Goal: Information Seeking & Learning: Learn about a topic

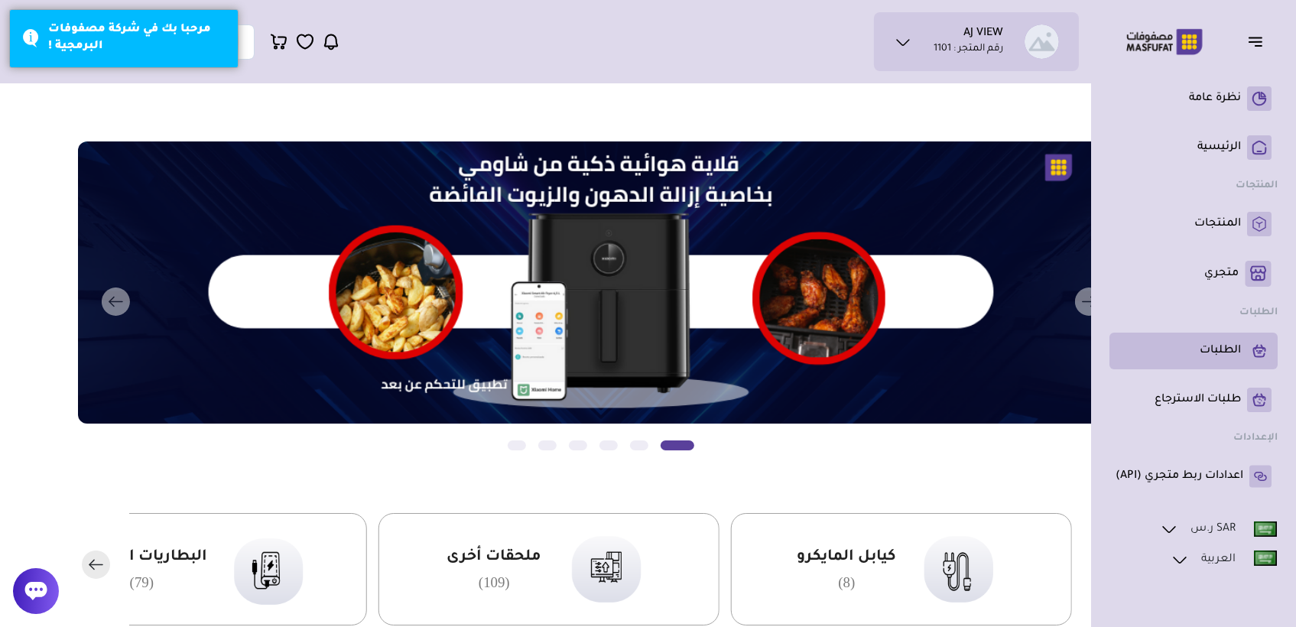
click at [1204, 352] on p "الطلبات" at bounding box center [1219, 350] width 41 height 15
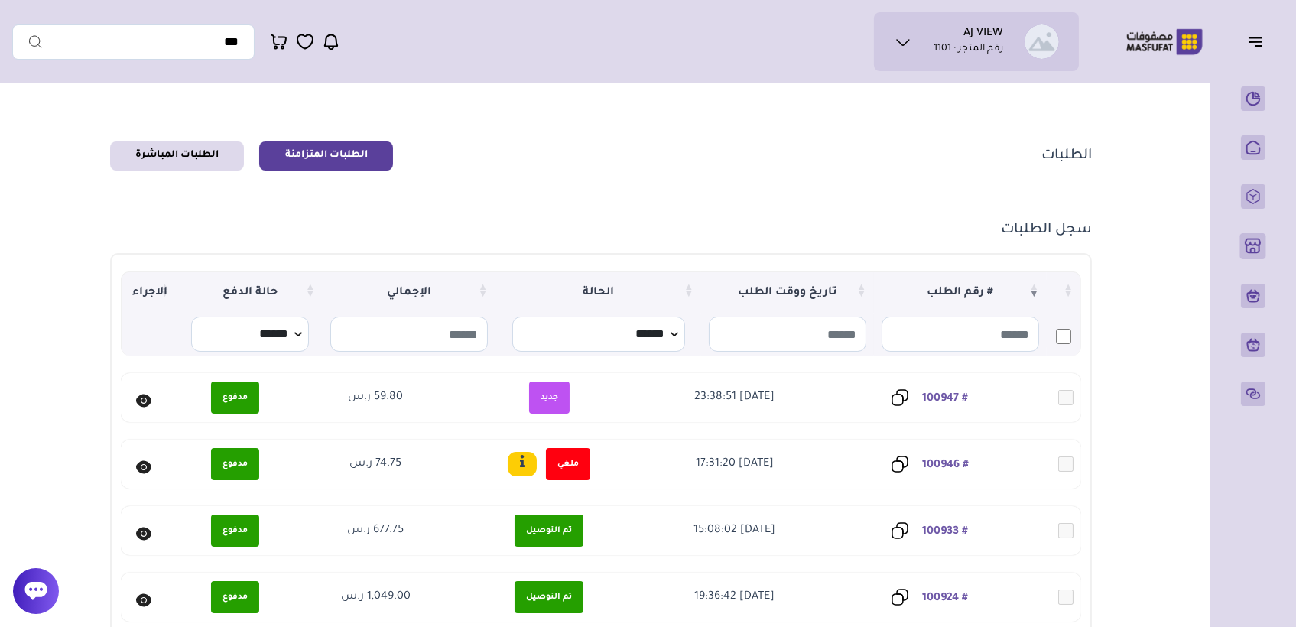
click at [139, 400] on icon at bounding box center [143, 400] width 15 height 13
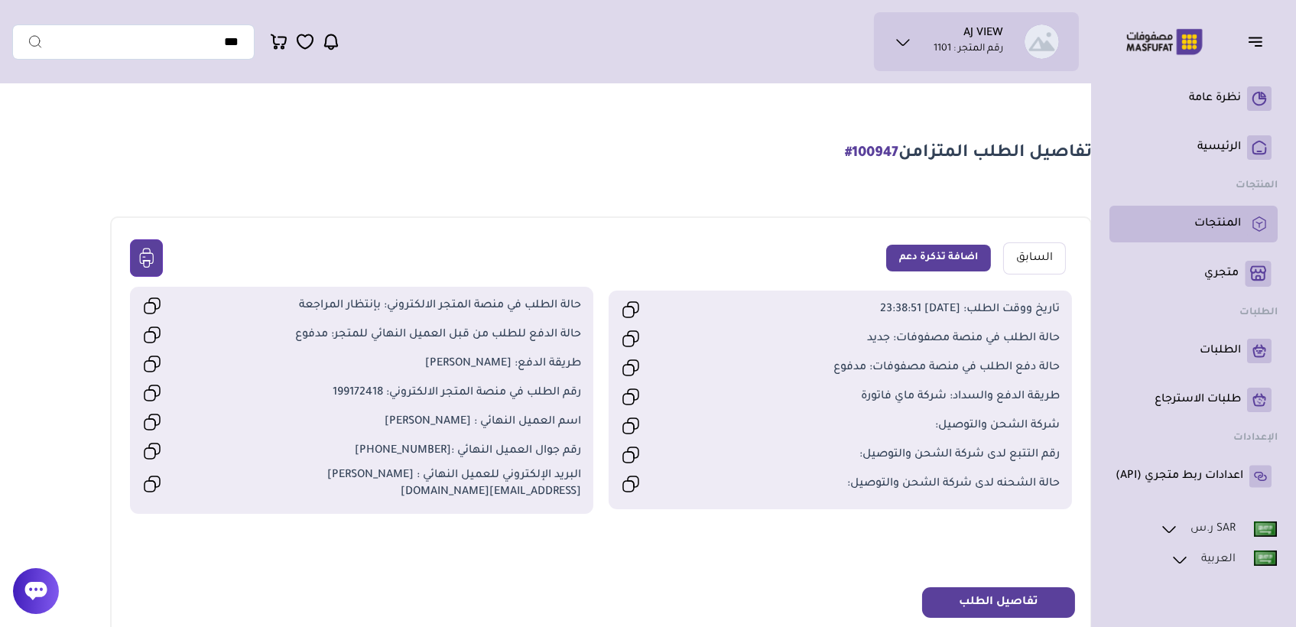
click at [1211, 229] on p "المنتجات" at bounding box center [1217, 223] width 47 height 15
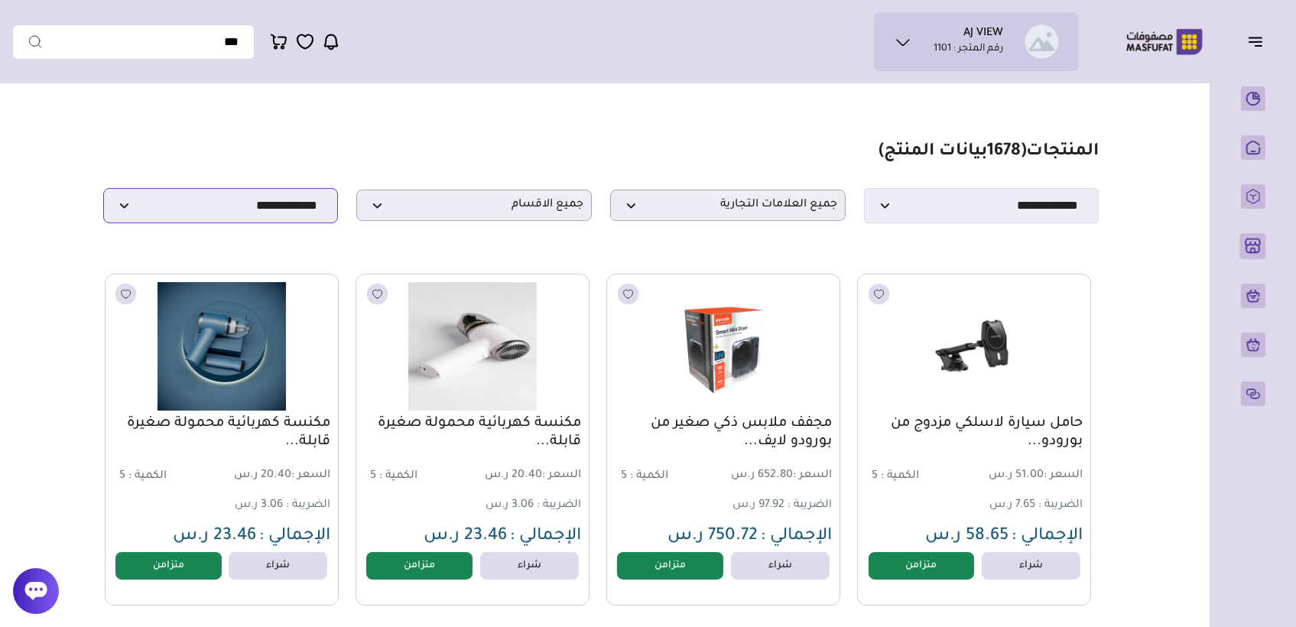
click at [306, 212] on select "**********" at bounding box center [220, 205] width 235 height 35
select select "******"
click at [103, 193] on select "**********" at bounding box center [220, 205] width 235 height 35
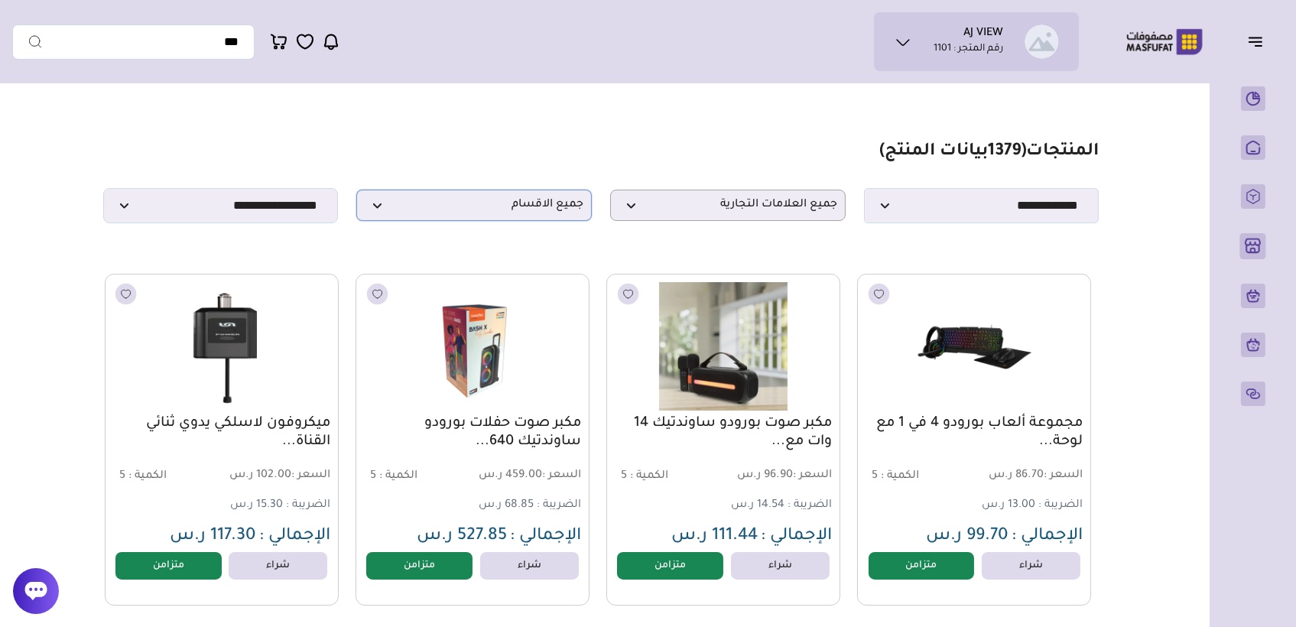
click at [499, 212] on span "جميع الاقسام" at bounding box center [474, 205] width 219 height 15
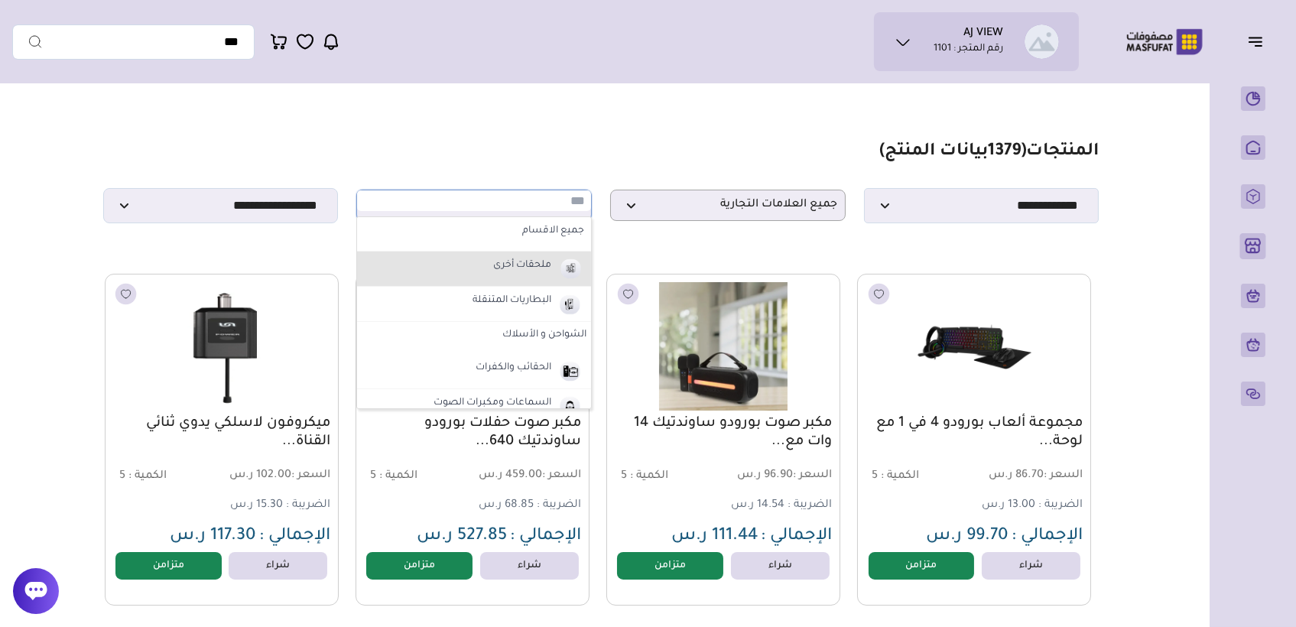
click at [506, 269] on label "ملحقات أخرى" at bounding box center [522, 266] width 63 height 20
select select "*"
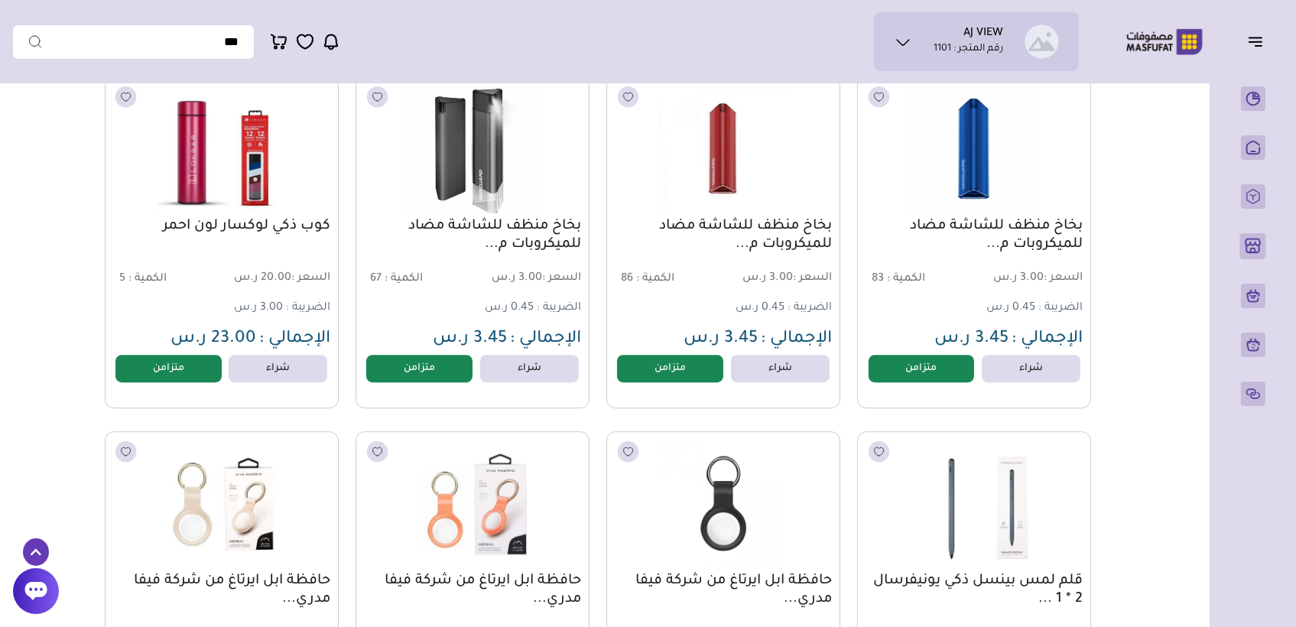
scroll to position [9618, 0]
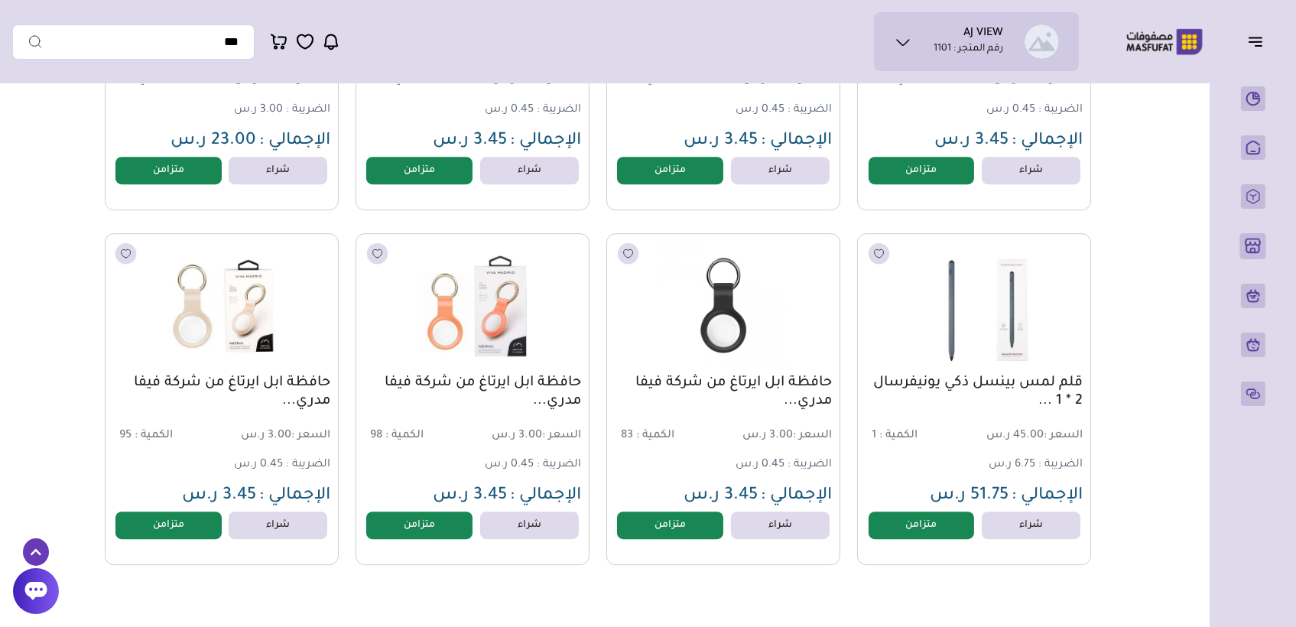
click at [467, 388] on link "حافظة ابل ايرتاغ من شركة فيفا مدري..." at bounding box center [472, 392] width 217 height 37
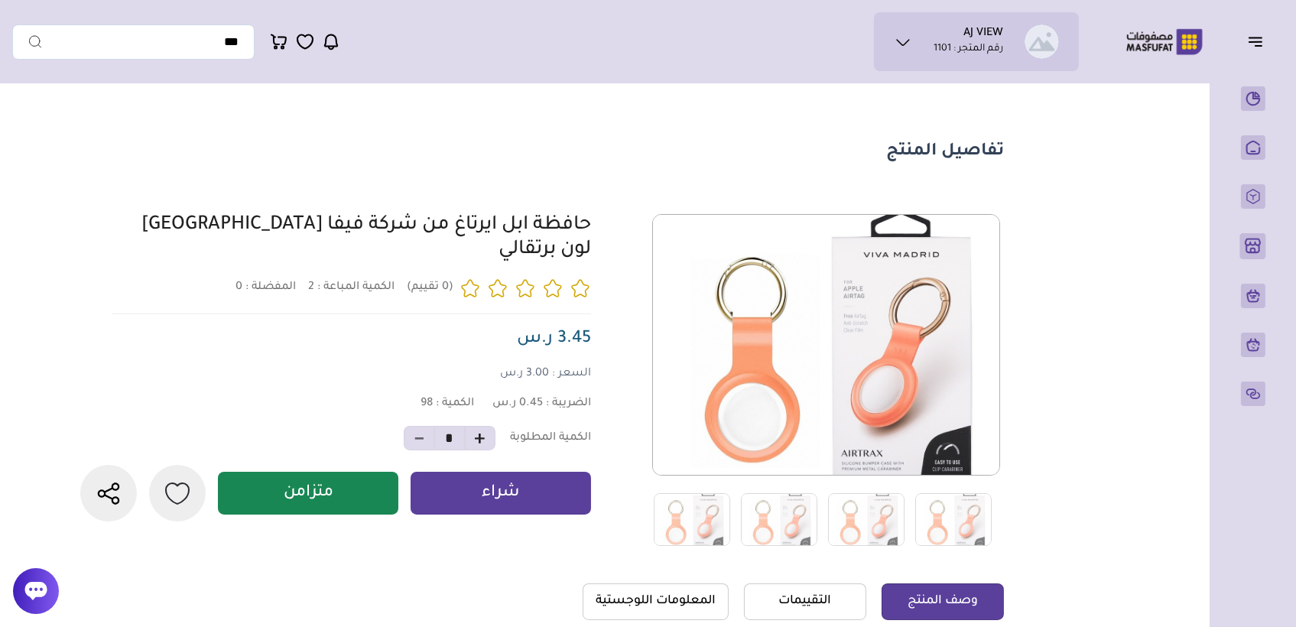
click at [539, 232] on link "حافظة ابل ايرتاغ من شركة فيفا مدريد لون برتقالي" at bounding box center [365, 238] width 449 height 45
drag, startPoint x: 539, startPoint y: 232, endPoint x: 572, endPoint y: 224, distance: 33.7
click at [539, 231] on link "حافظة ابل ايرتاغ من شركة فيفا مدريد لون برتقالي" at bounding box center [365, 238] width 449 height 45
drag, startPoint x: 592, startPoint y: 229, endPoint x: 167, endPoint y: 238, distance: 424.3
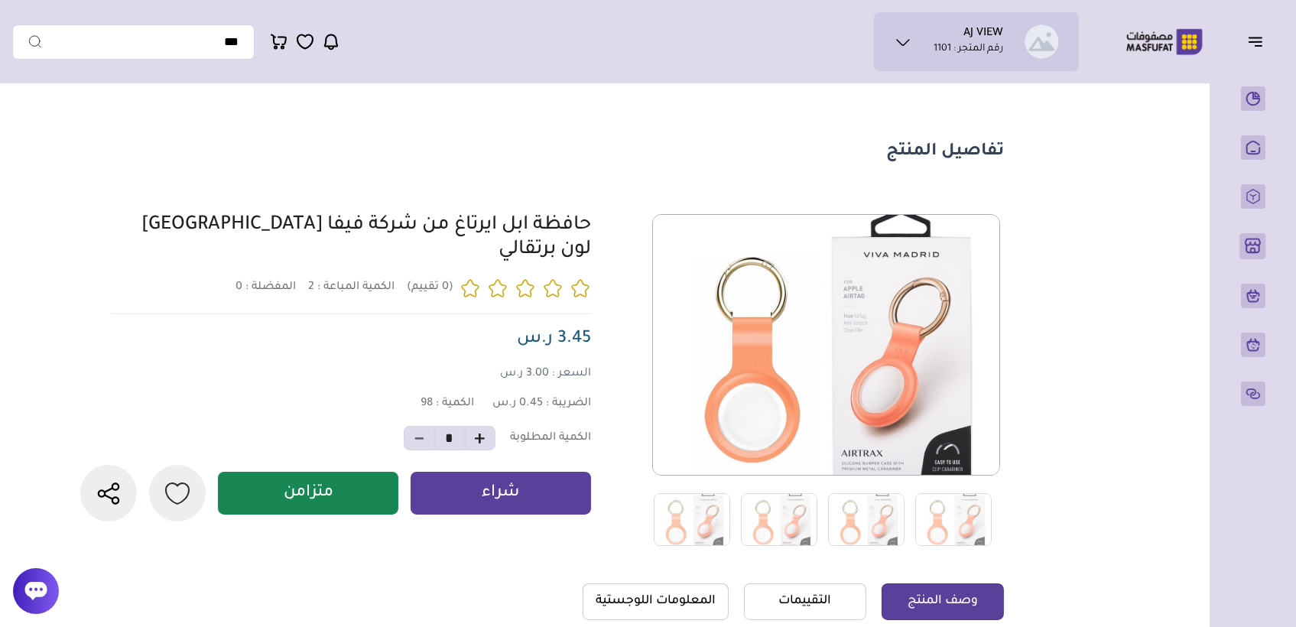
click at [167, 238] on div at bounding box center [539, 380] width 927 height 332
drag, startPoint x: 167, startPoint y: 238, endPoint x: 180, endPoint y: 229, distance: 15.5
copy link "حافظة ابل ايرتاغ من شركة فيفا مدريد لون برتقالي"
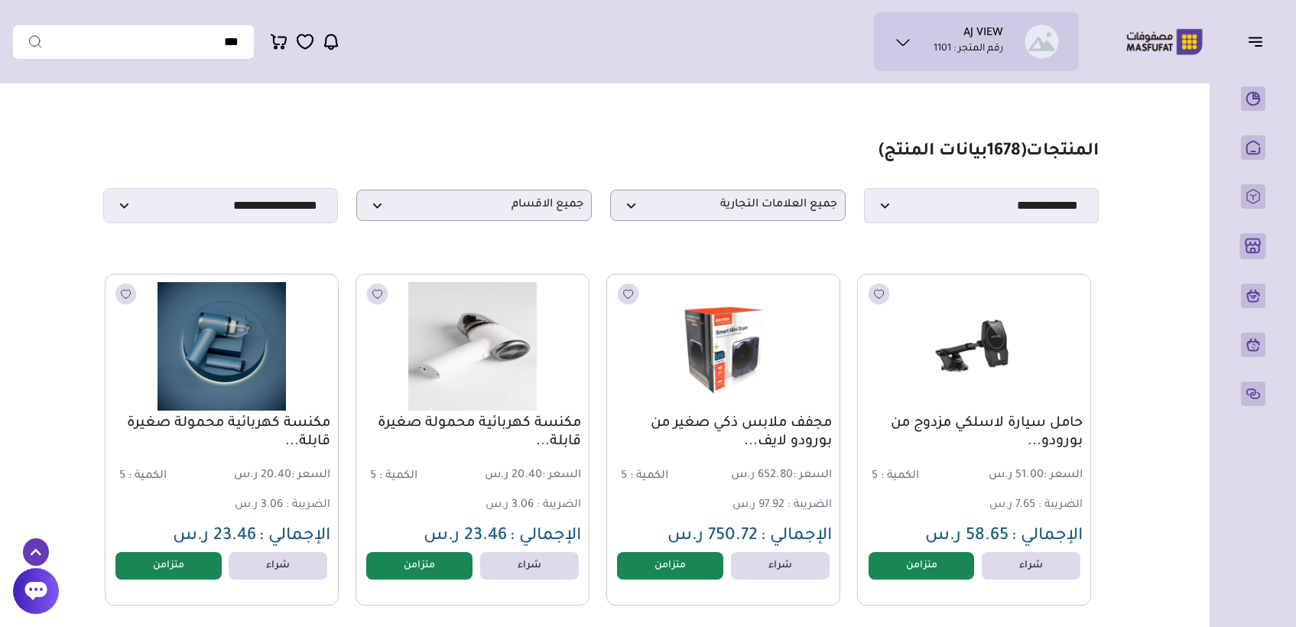
select select "*"
select select "******"
click at [751, 212] on span "جميع العلامات التجارية" at bounding box center [727, 205] width 219 height 15
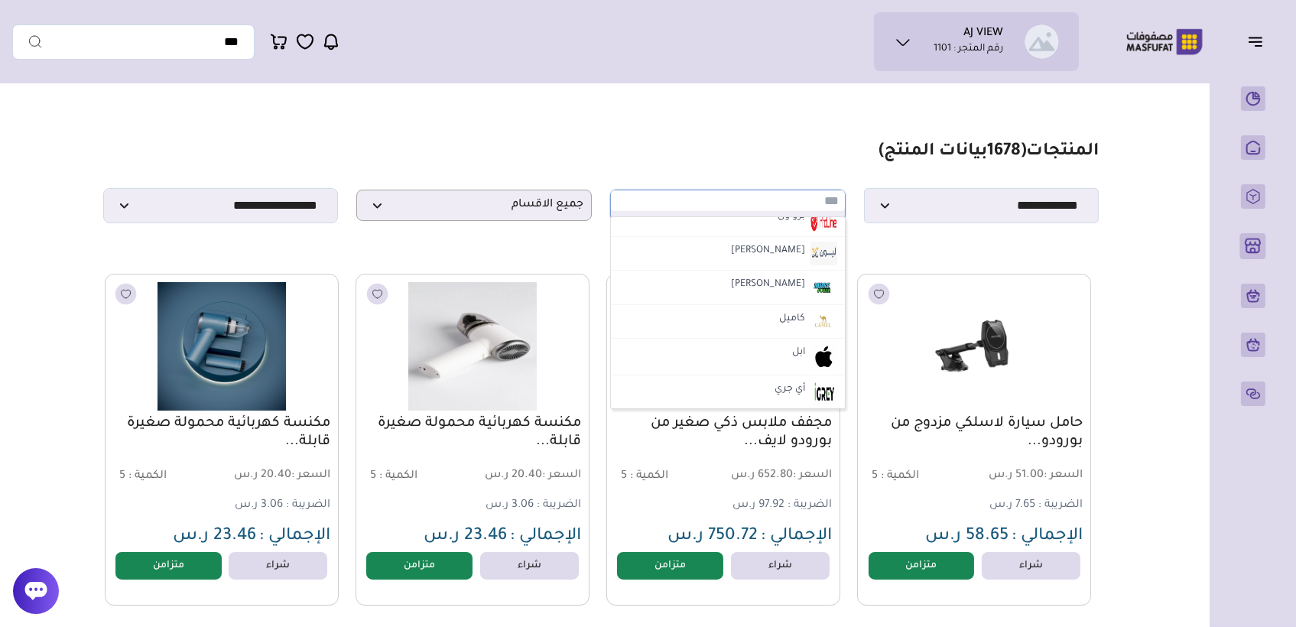
scroll to position [2123, 0]
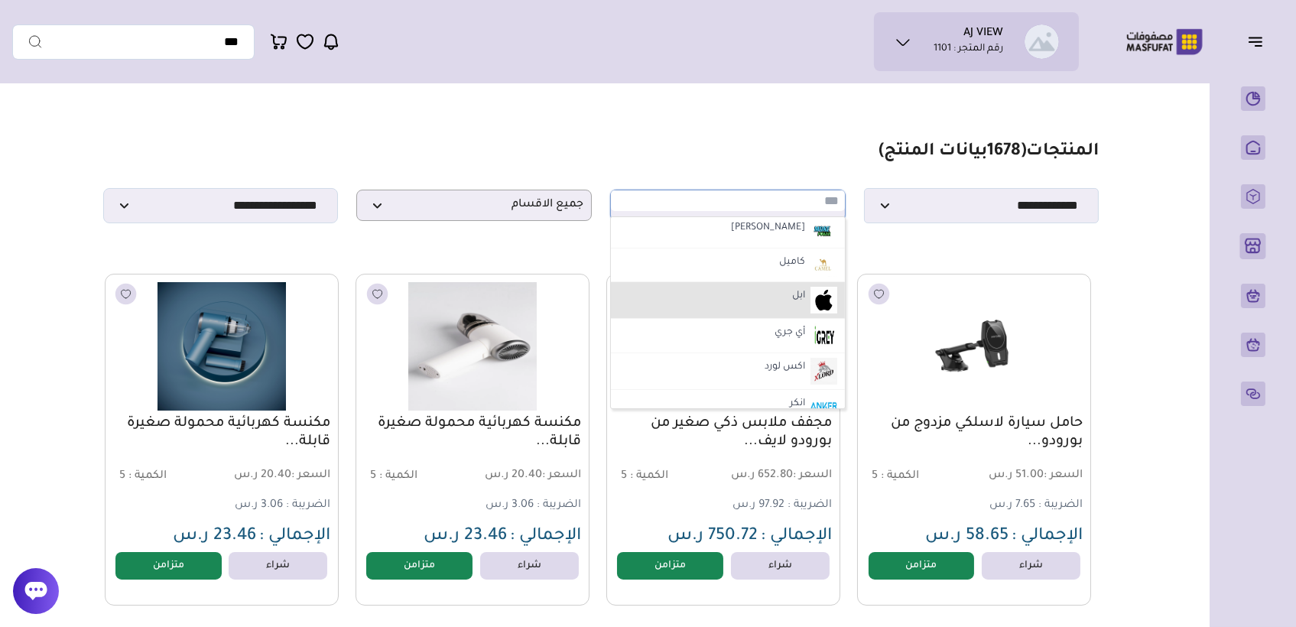
click at [749, 294] on li "ابل" at bounding box center [728, 300] width 234 height 37
select select "*"
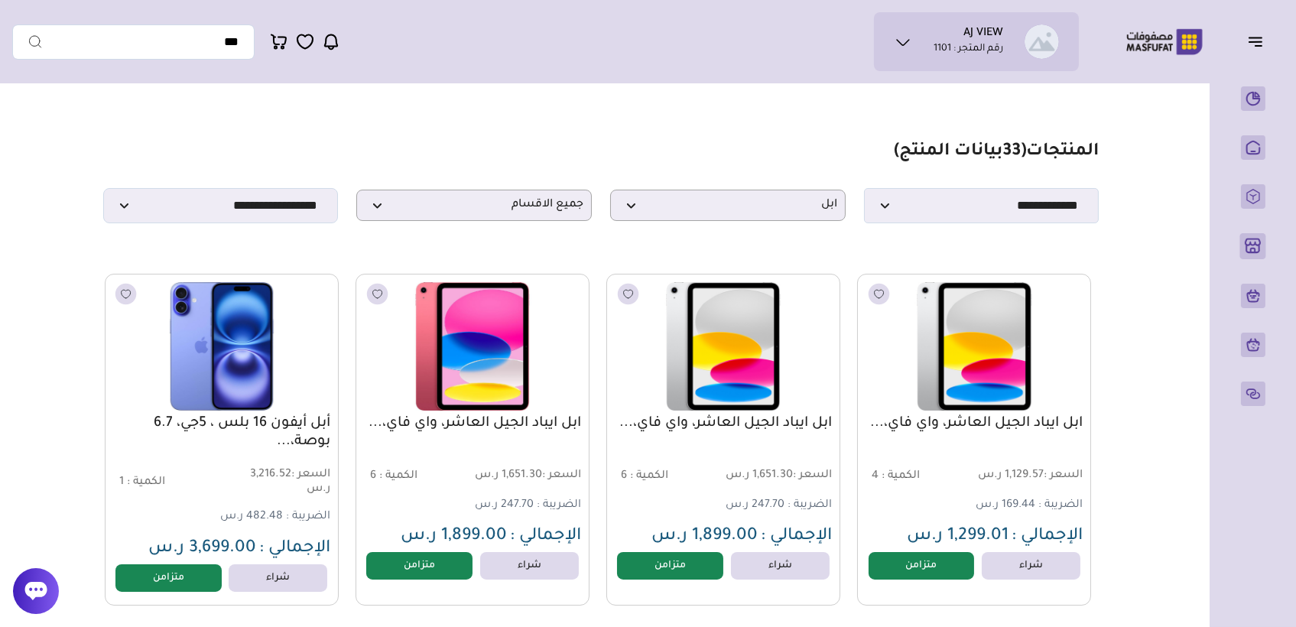
click at [232, 423] on link "أبل أيفون 16 بلس ، 5جي، 6.7 بوصة،..." at bounding box center [221, 432] width 217 height 37
